Goal: Task Accomplishment & Management: Use online tool/utility

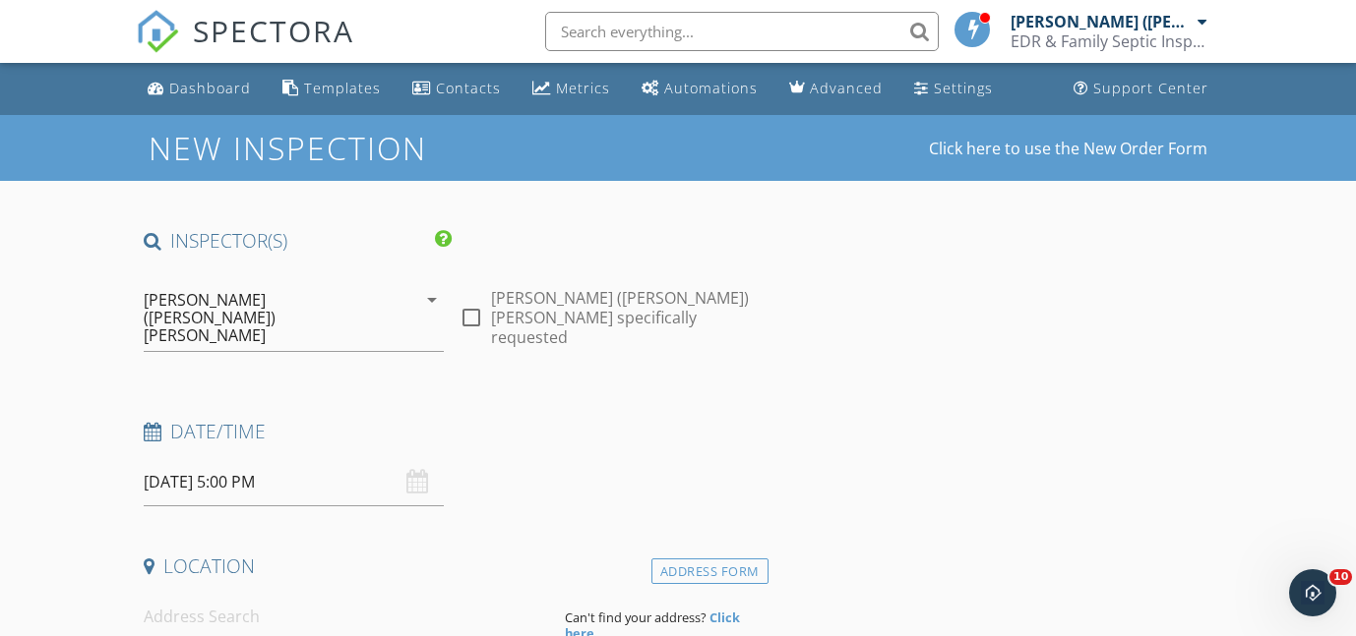
click at [604, 24] on input "text" at bounding box center [741, 31] width 393 height 39
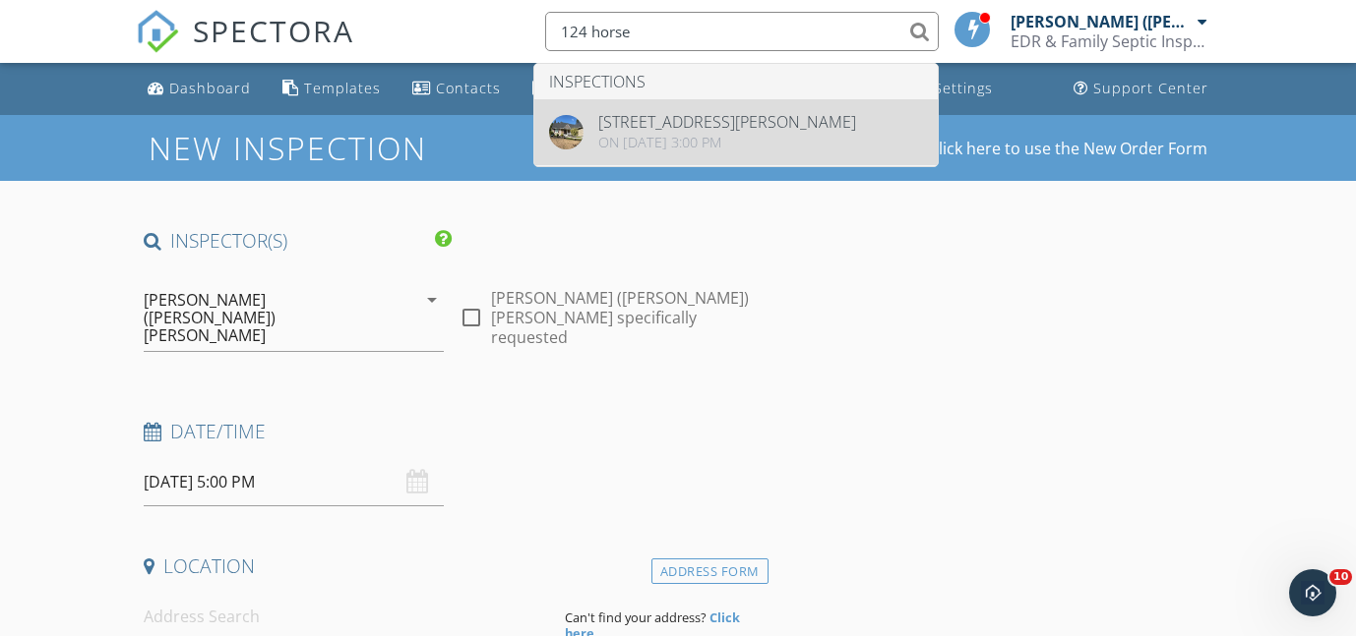
type input "124 horse"
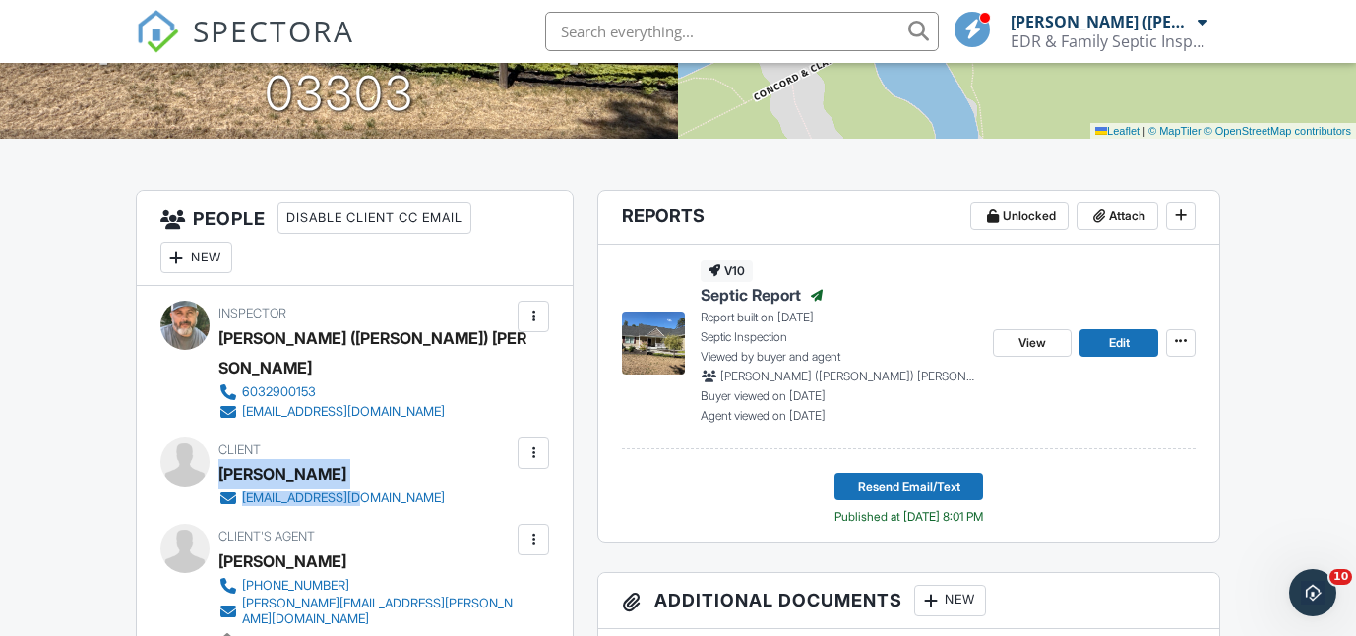
drag, startPoint x: 391, startPoint y: 467, endPoint x: 219, endPoint y: 442, distance: 173.1
click at [219, 442] on div "Client [PERSON_NAME] [EMAIL_ADDRESS][DOMAIN_NAME]" at bounding box center [378, 473] width 321 height 71
copy div "[PERSON_NAME] [EMAIL_ADDRESS][DOMAIN_NAME]"
